Goal: Communication & Community: Answer question/provide support

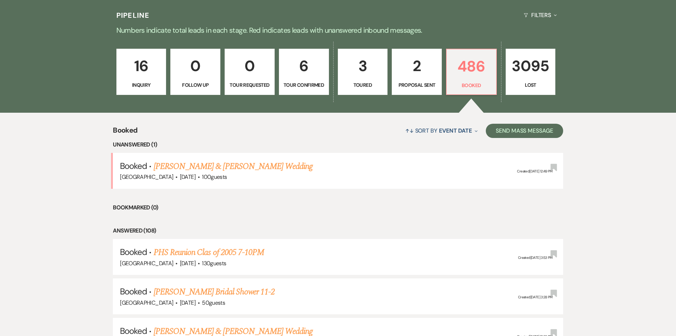
scroll to position [178, 0]
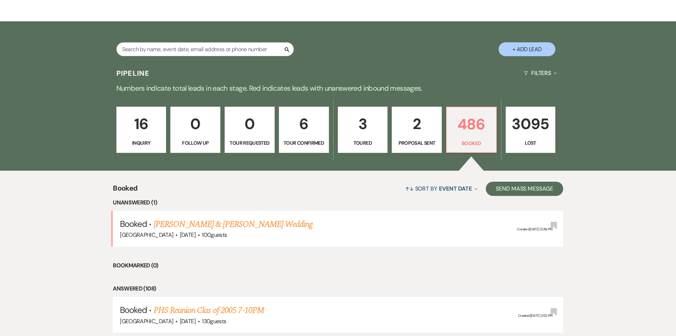
scroll to position [36, 0]
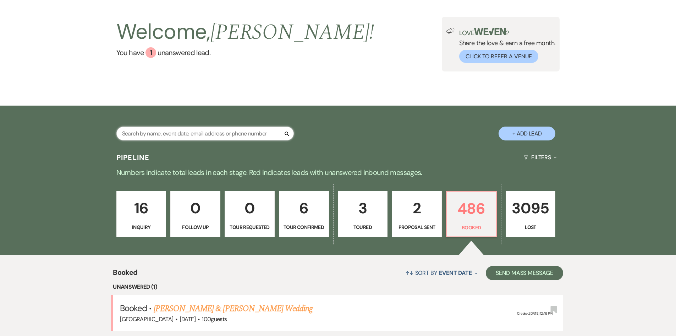
click at [201, 136] on input "text" at bounding box center [205, 133] width 178 height 14
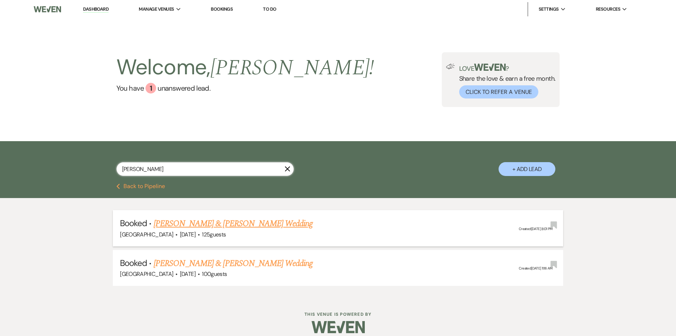
type input "roubique"
click at [214, 223] on link "[PERSON_NAME] & [PERSON_NAME] Wedding" at bounding box center [233, 223] width 159 height 13
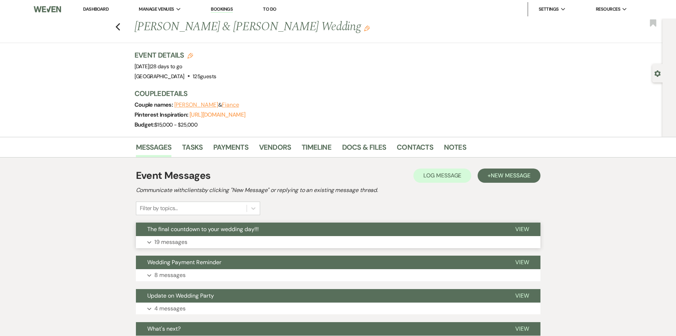
click at [171, 243] on p "19 messages" at bounding box center [170, 241] width 33 height 9
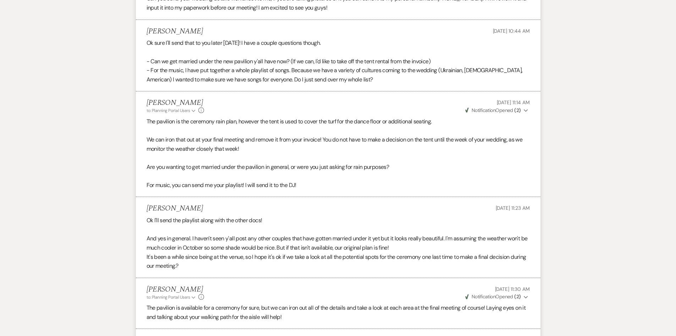
scroll to position [1066, 0]
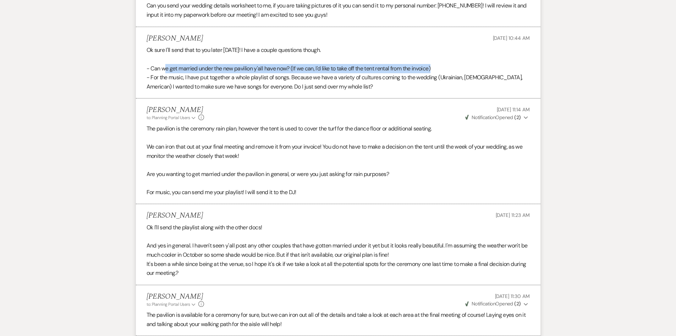
drag, startPoint x: 453, startPoint y: 67, endPoint x: 167, endPoint y: 72, distance: 286.6
click at [167, 72] on p "- Can we get married under the new pavilion y'all have now? (If we can, I'd lik…" at bounding box center [338, 68] width 383 height 9
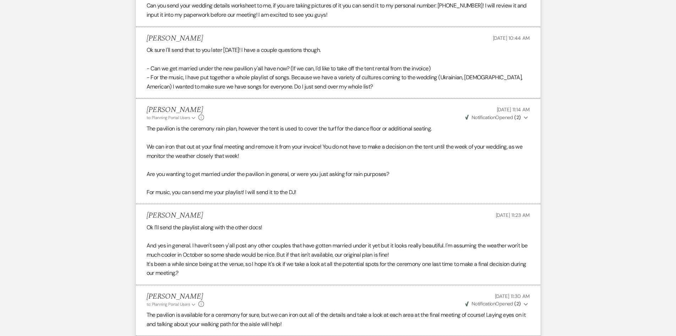
click at [116, 78] on div "Messages Tasks Payments Vendors Timeline Docs & Files Contacts Notes Event Mess…" at bounding box center [338, 170] width 676 height 2201
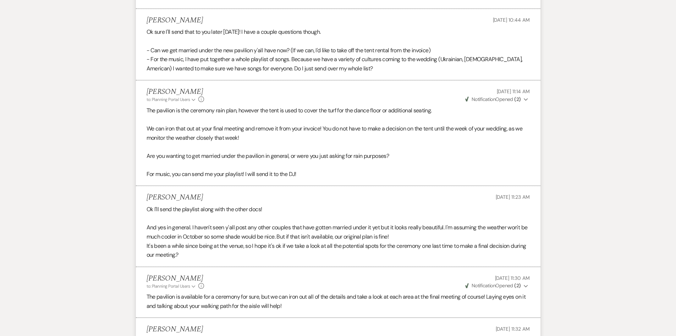
scroll to position [1102, 0]
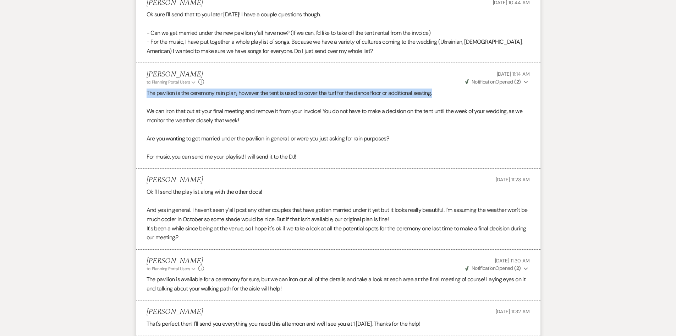
drag, startPoint x: 138, startPoint y: 92, endPoint x: 450, endPoint y: 88, distance: 312.1
click at [450, 88] on li "Holly Guthrie to: Planning Portal Users Expand Info Sep 17, 2025, 11:14 AM Weve…" at bounding box center [338, 115] width 405 height 105
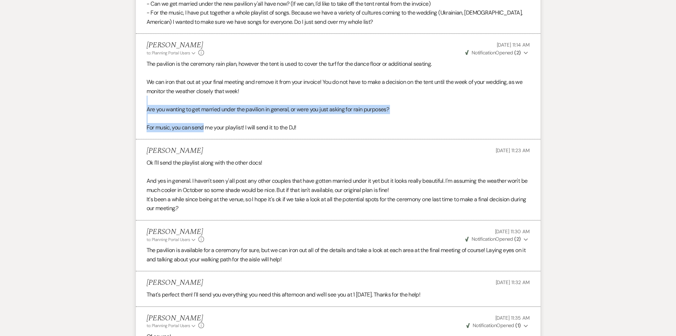
drag, startPoint x: 243, startPoint y: 123, endPoint x: 204, endPoint y: 125, distance: 38.7
click at [204, 125] on div "The pavilion is the ceremony rain plan, however the tent is used to cover the t…" at bounding box center [338, 95] width 383 height 73
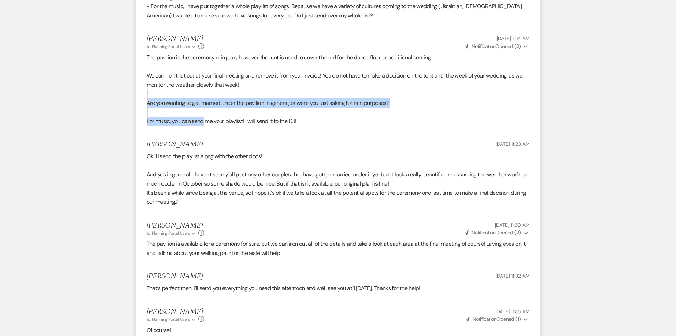
click at [99, 102] on div "Messages Tasks Payments Vendors Timeline Docs & Files Contacts Notes Event Mess…" at bounding box center [338, 99] width 676 height 2201
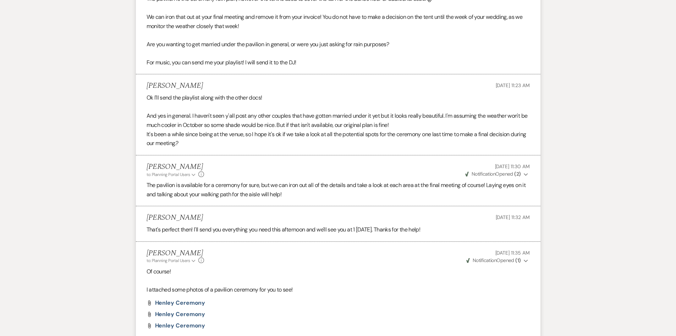
scroll to position [1208, 0]
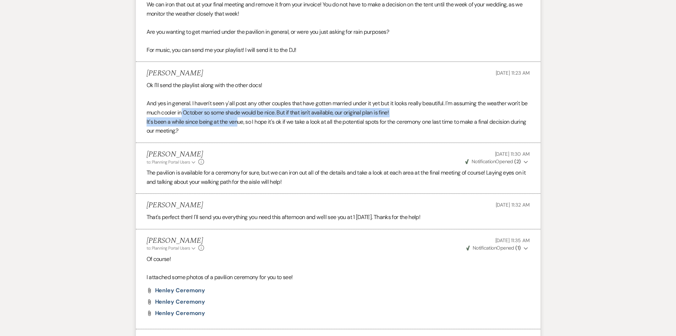
drag, startPoint x: 189, startPoint y: 113, endPoint x: 238, endPoint y: 120, distance: 49.5
click at [238, 120] on div "Ok I'll send the playlist along with the other docs! And yes in general. I have…" at bounding box center [338, 108] width 383 height 55
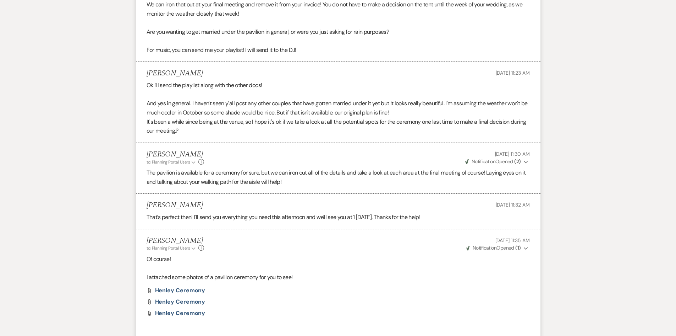
click at [318, 131] on p "It's been a while since being at the venue, so I hope it's ok if we take a look…" at bounding box center [338, 126] width 383 height 18
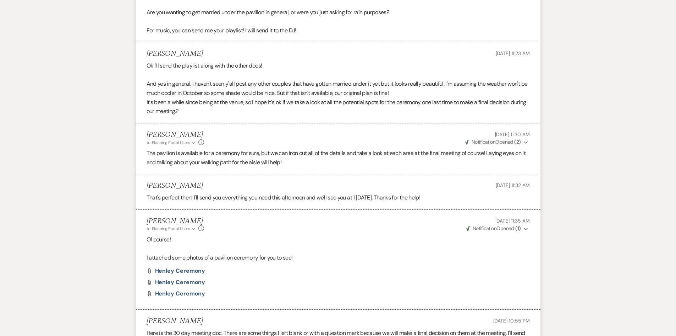
scroll to position [1244, 0]
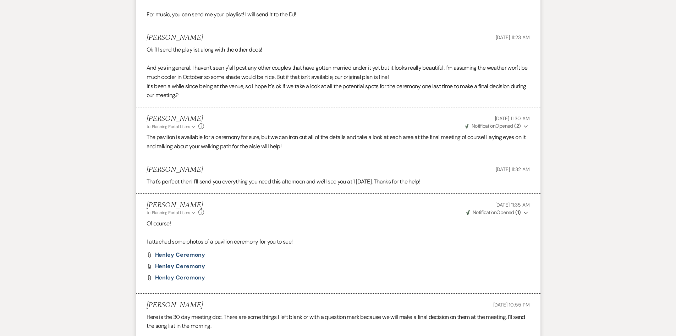
drag, startPoint x: 235, startPoint y: 99, endPoint x: 199, endPoint y: 97, distance: 35.6
click at [199, 97] on p "It's been a while since being at the venue, so I hope it's ok if we take a look…" at bounding box center [338, 91] width 383 height 18
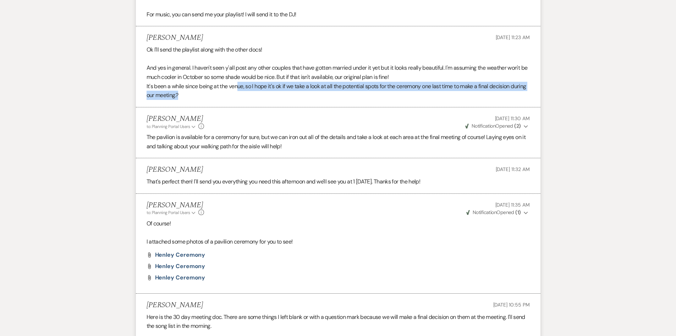
drag, startPoint x: 199, startPoint y: 97, endPoint x: 238, endPoint y: 85, distance: 40.1
click at [238, 85] on p "It's been a while since being at the venue, so I hope it's ok if we take a look…" at bounding box center [338, 91] width 383 height 18
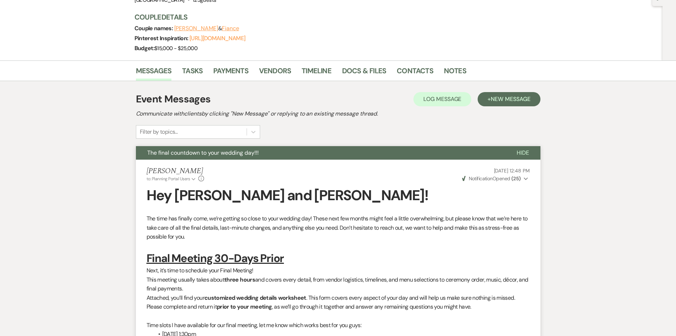
scroll to position [0, 0]
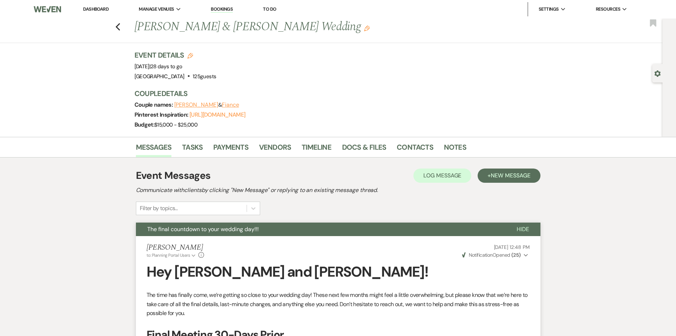
drag, startPoint x: 183, startPoint y: 73, endPoint x: 249, endPoint y: 83, distance: 66.9
click at [249, 83] on div "Event Details Edit Event Date: Saturday, October 18th, 2025 | 28 days to go Ven…" at bounding box center [337, 93] width 405 height 87
click at [250, 78] on div "Event Details Edit Event Date: Saturday, October 18th, 2025 | 28 days to go Ven…" at bounding box center [334, 65] width 398 height 31
